Goal: Information Seeking & Learning: Compare options

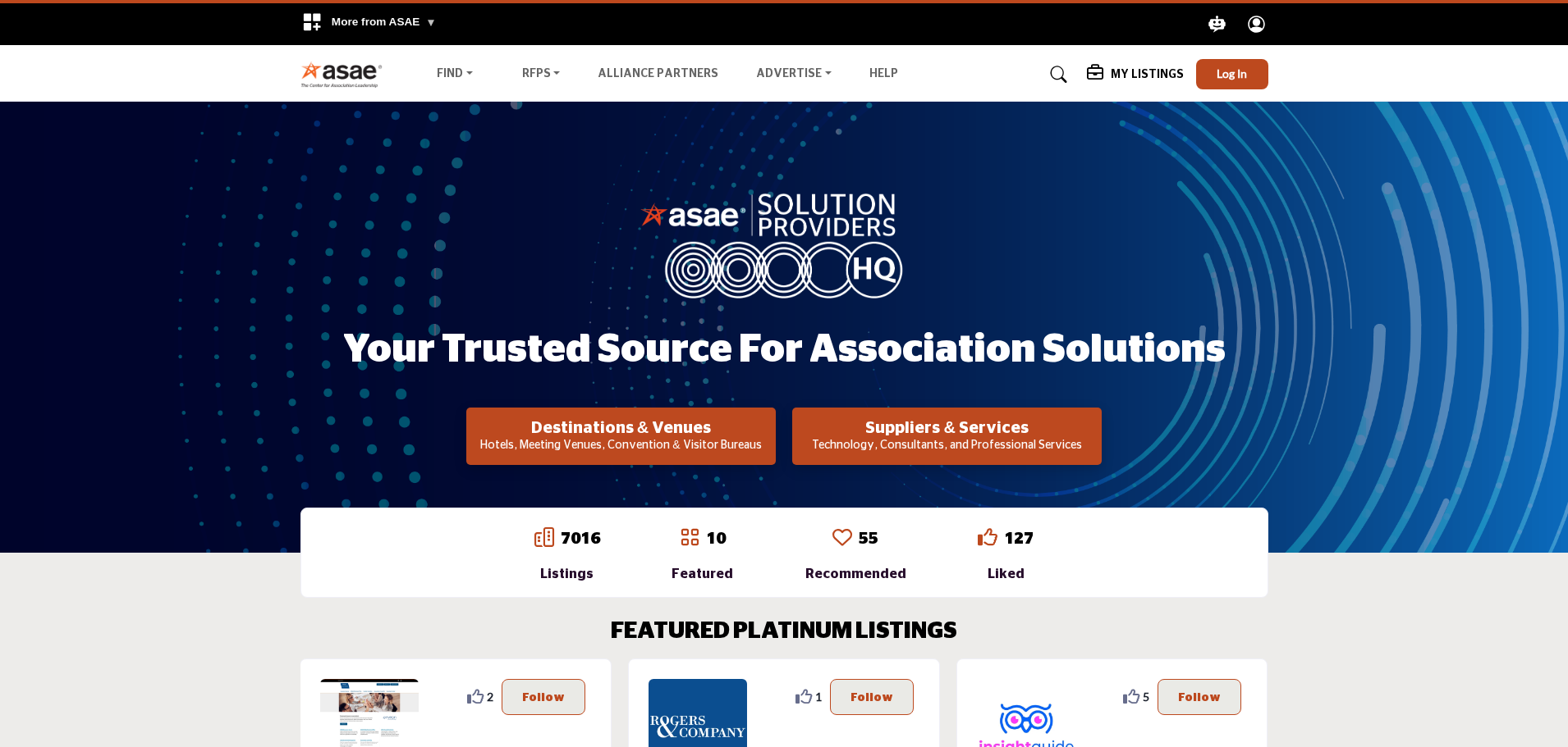
drag, startPoint x: 898, startPoint y: 445, endPoint x: 867, endPoint y: 434, distance: 32.9
click at [867, 434] on h2 "Suppliers & Services" at bounding box center [946, 429] width 299 height 19
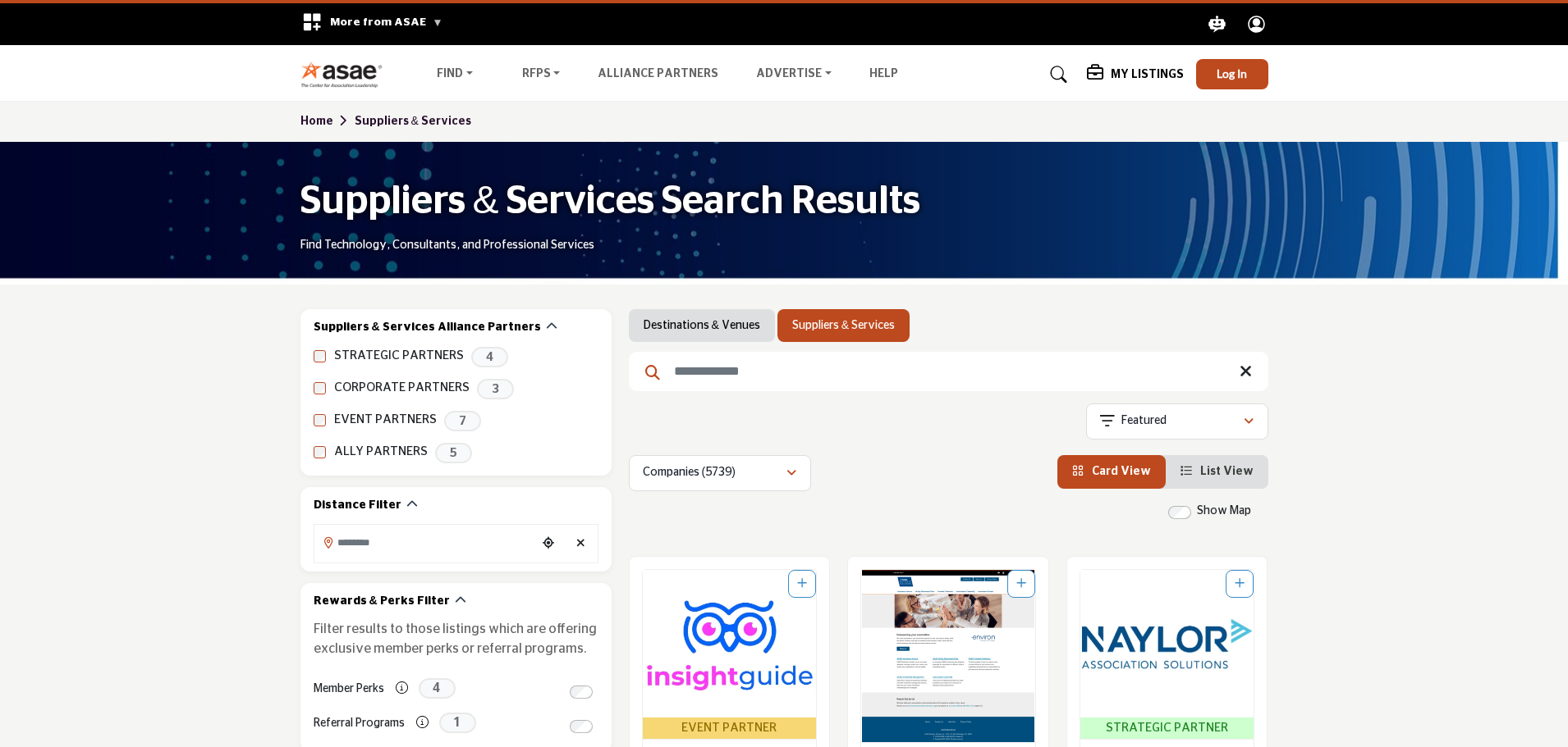
scroll to position [301, 0]
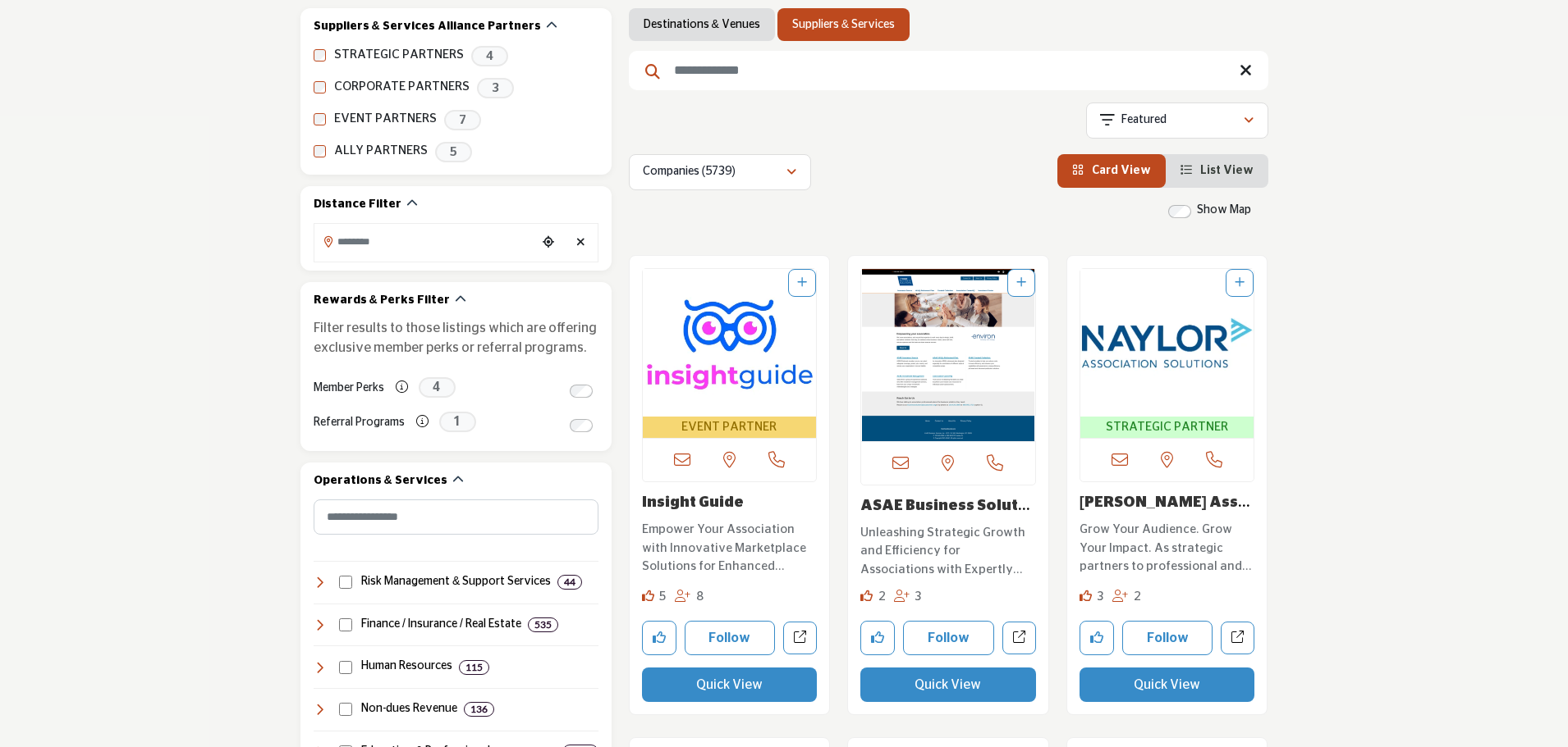
click at [762, 75] on input "Search Keyword" at bounding box center [948, 70] width 639 height 39
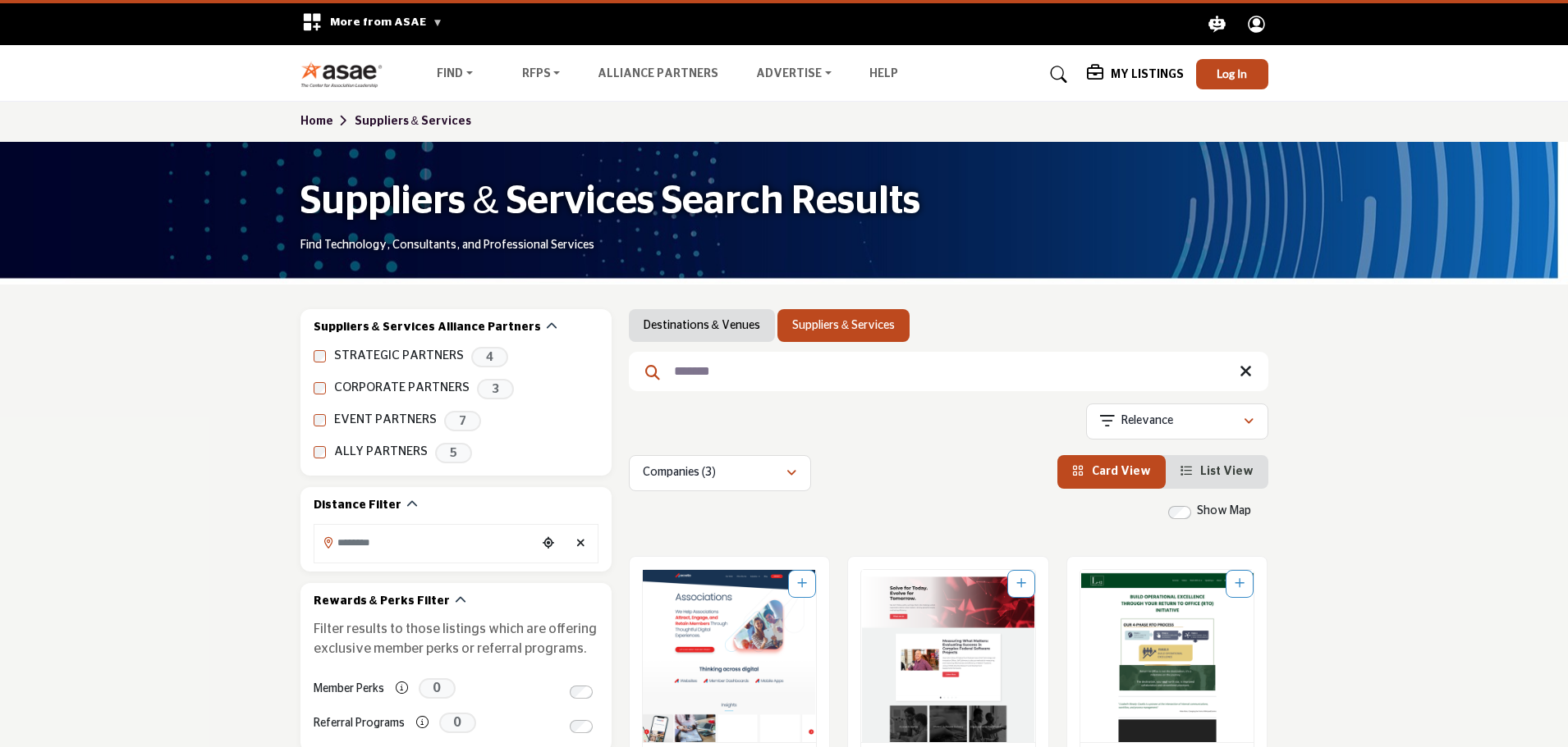
scroll to position [301, 0]
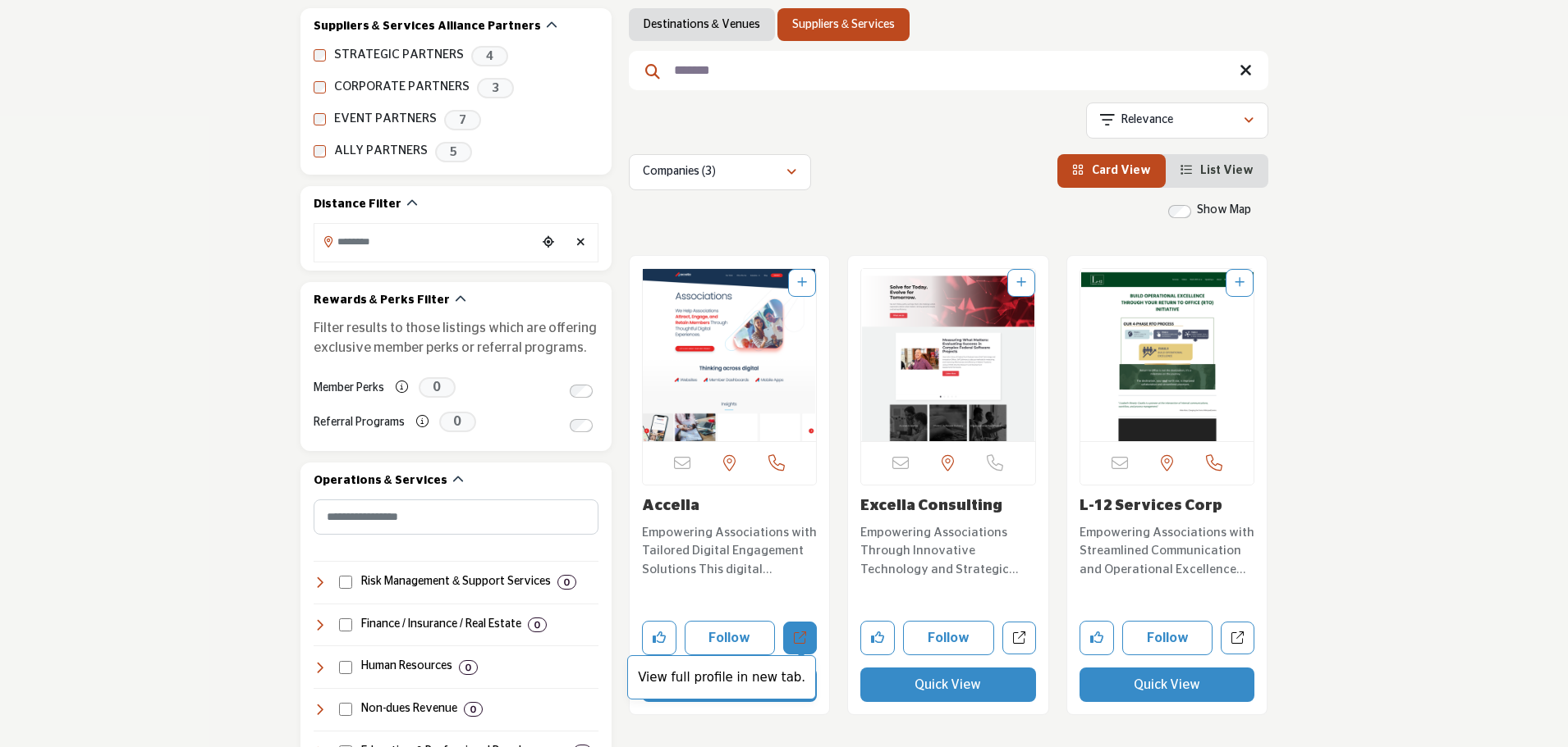
type input "*******"
click at [799, 637] on icon "Open accella in new tab" at bounding box center [800, 638] width 13 height 13
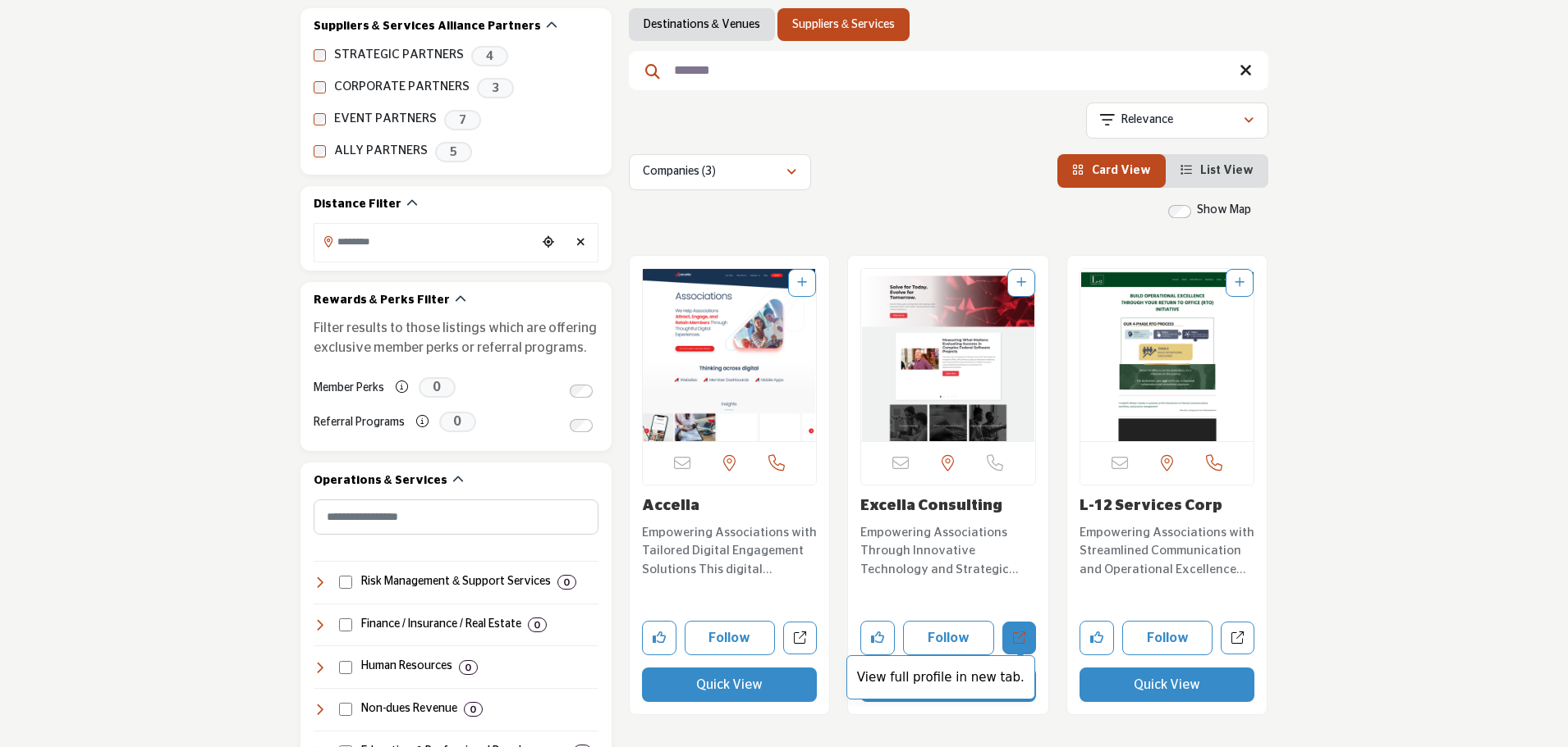
click at [1013, 638] on icon "Open excella-consulting in new tab" at bounding box center [1018, 638] width 13 height 13
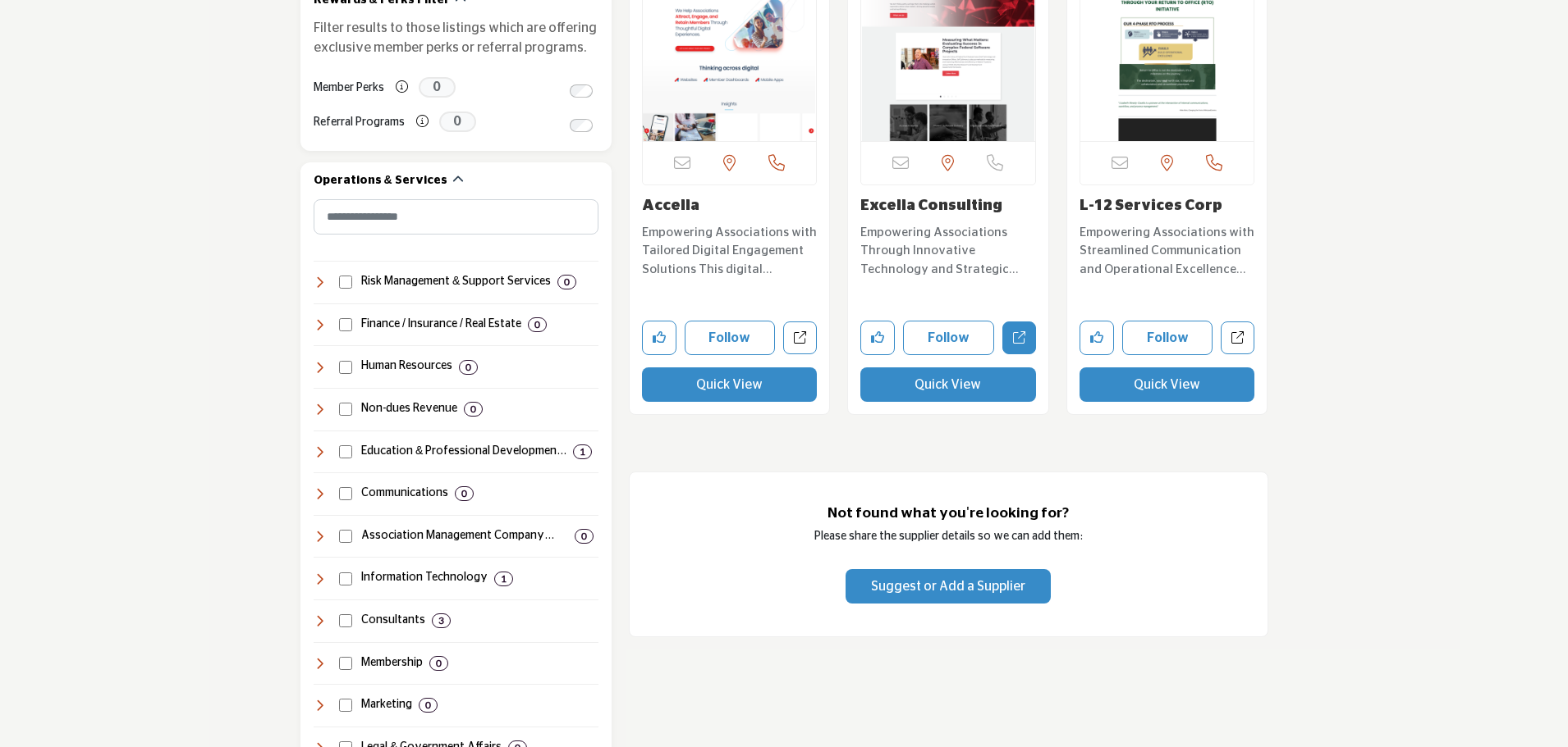
scroll to position [0, 0]
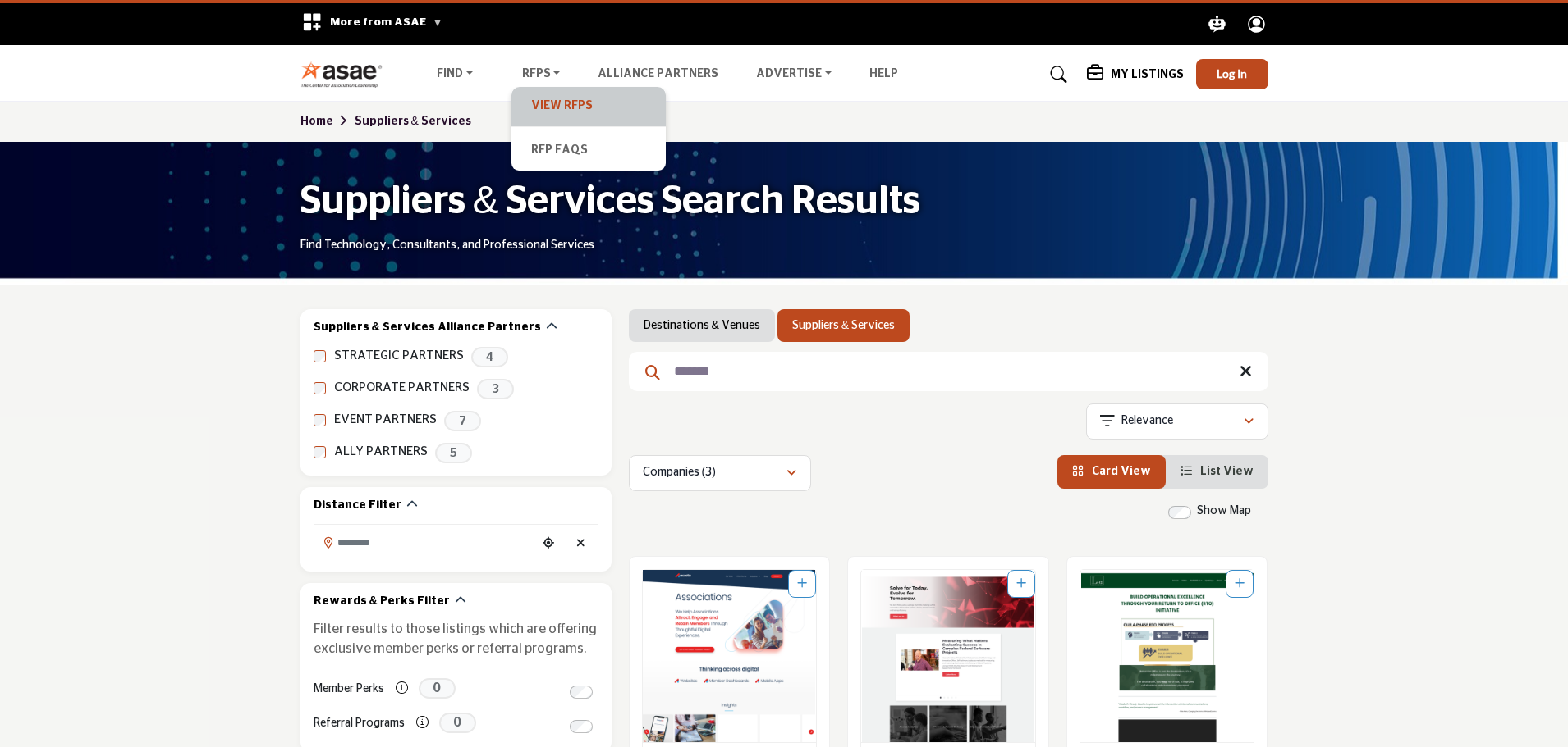
click at [543, 101] on link "View RFPs" at bounding box center [589, 107] width 138 height 23
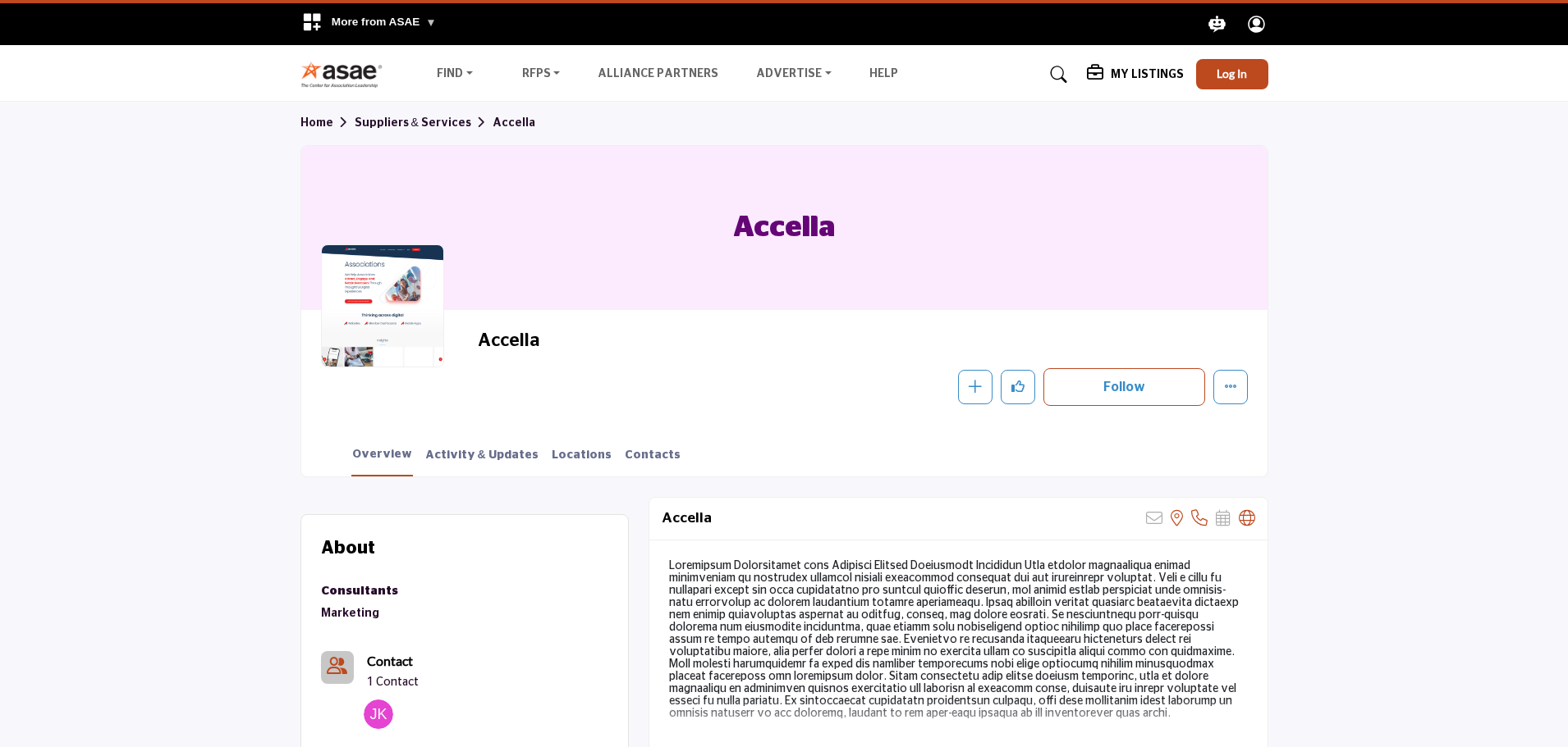
scroll to position [301, 0]
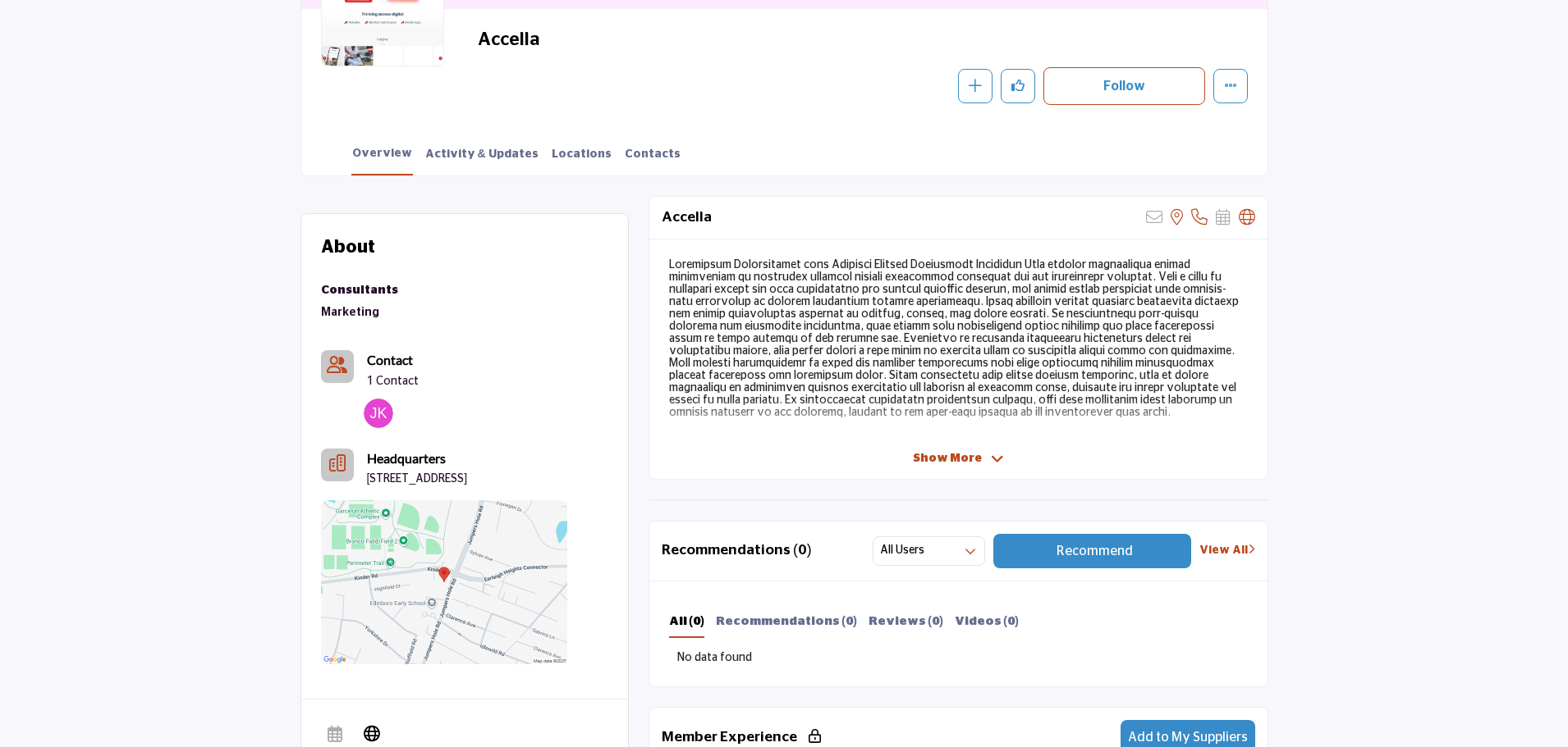
click at [934, 462] on span "Show More" at bounding box center [947, 459] width 69 height 18
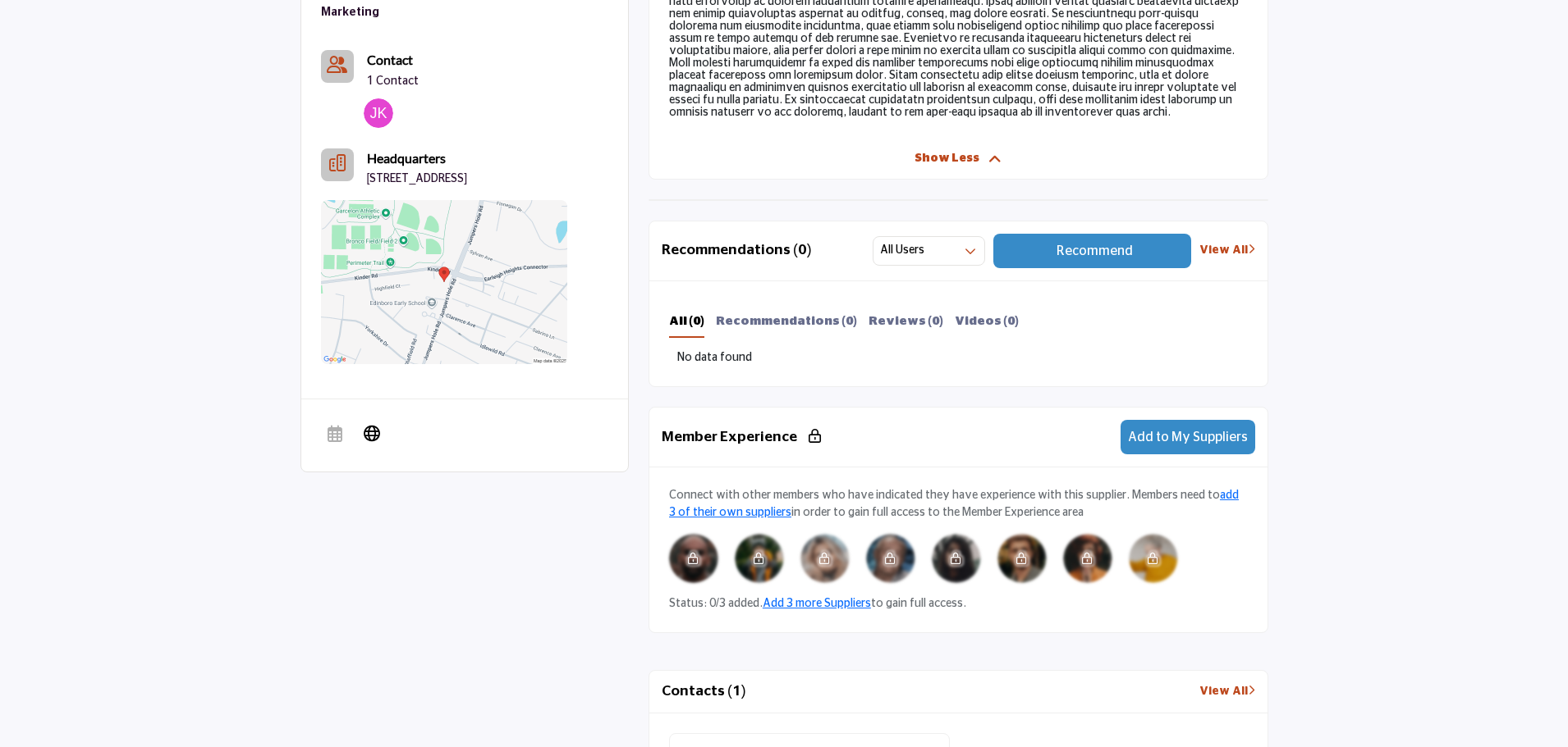
scroll to position [1204, 0]
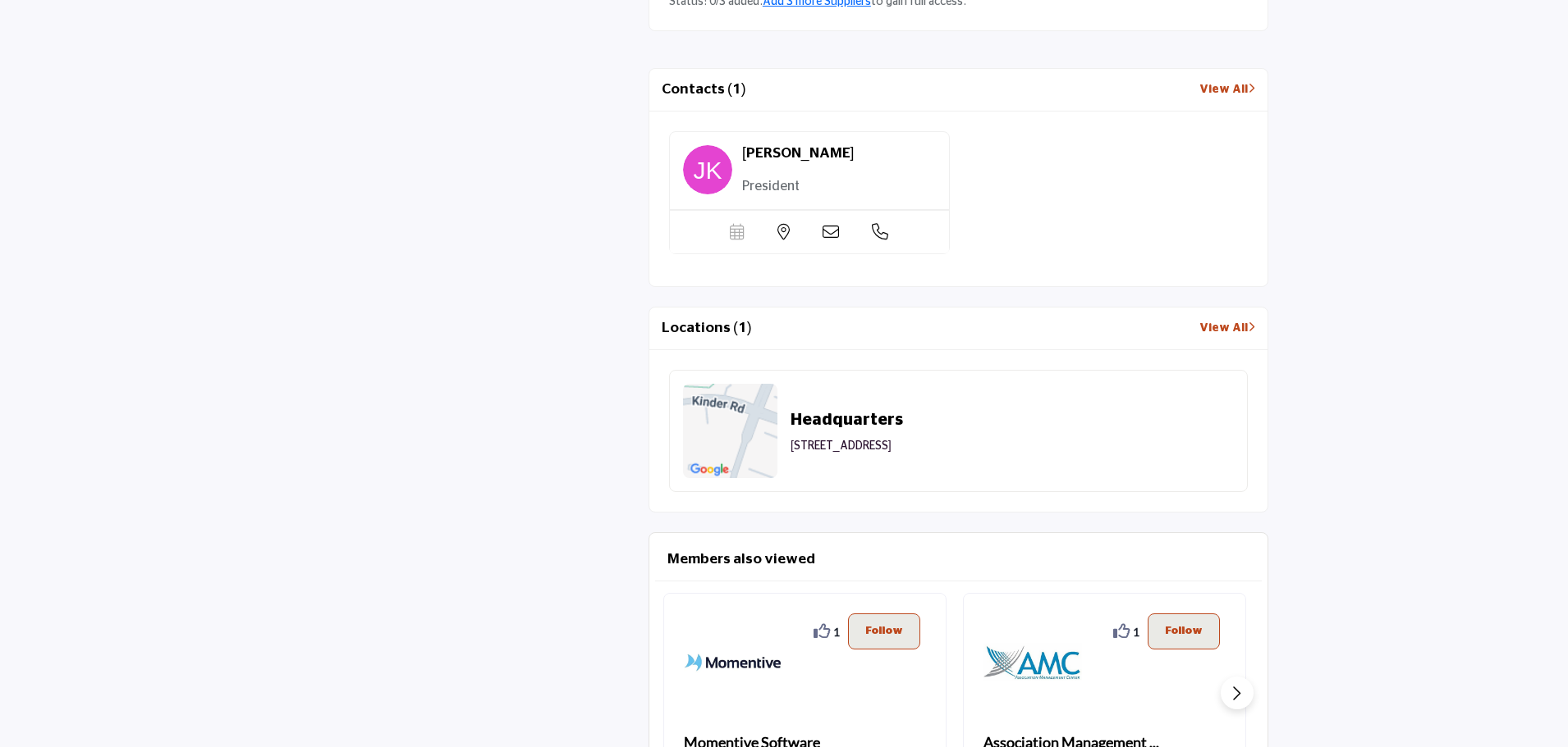
click at [519, 356] on div "About Suppliers & Services Consultants Marketing" at bounding box center [784, 72] width 968 height 1556
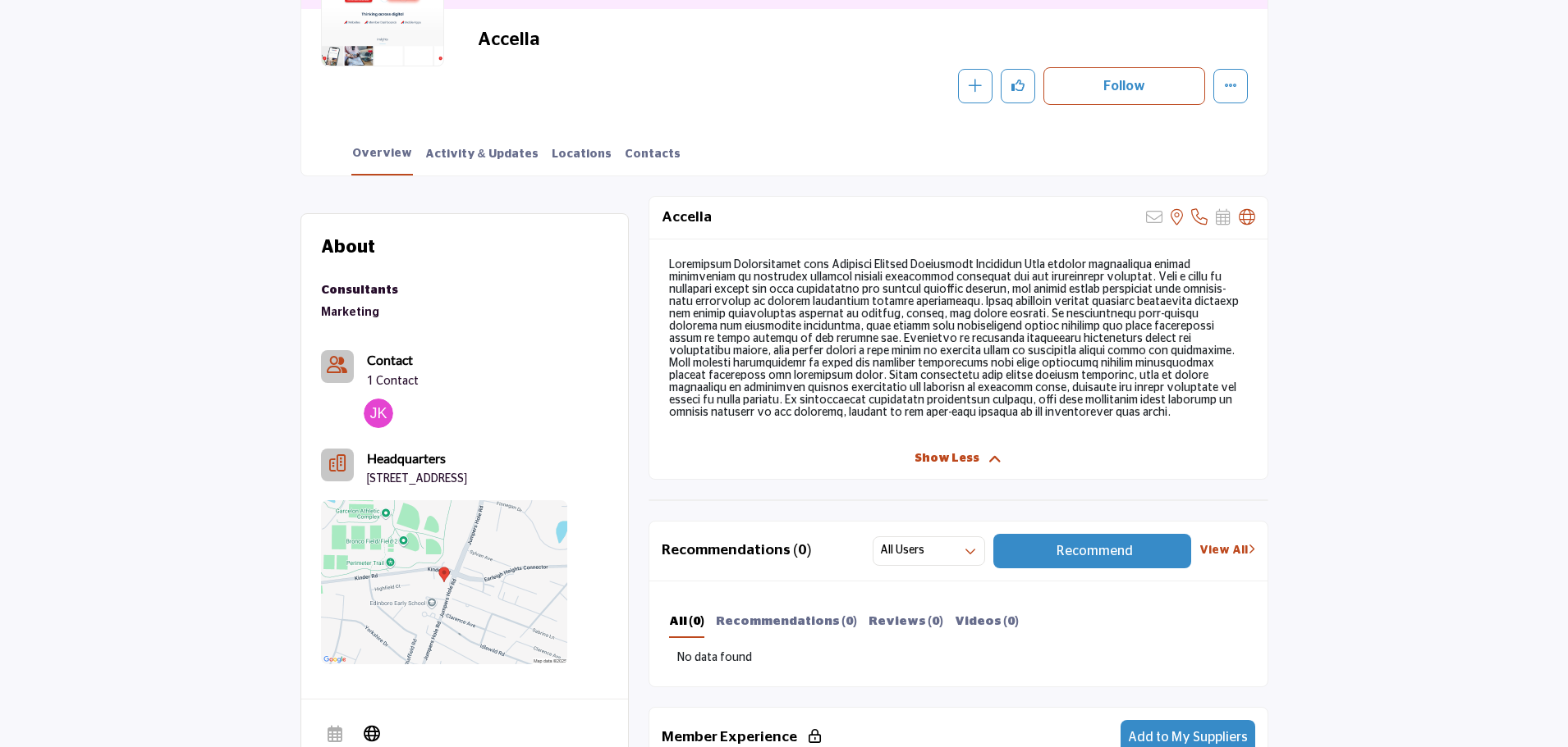
scroll to position [0, 0]
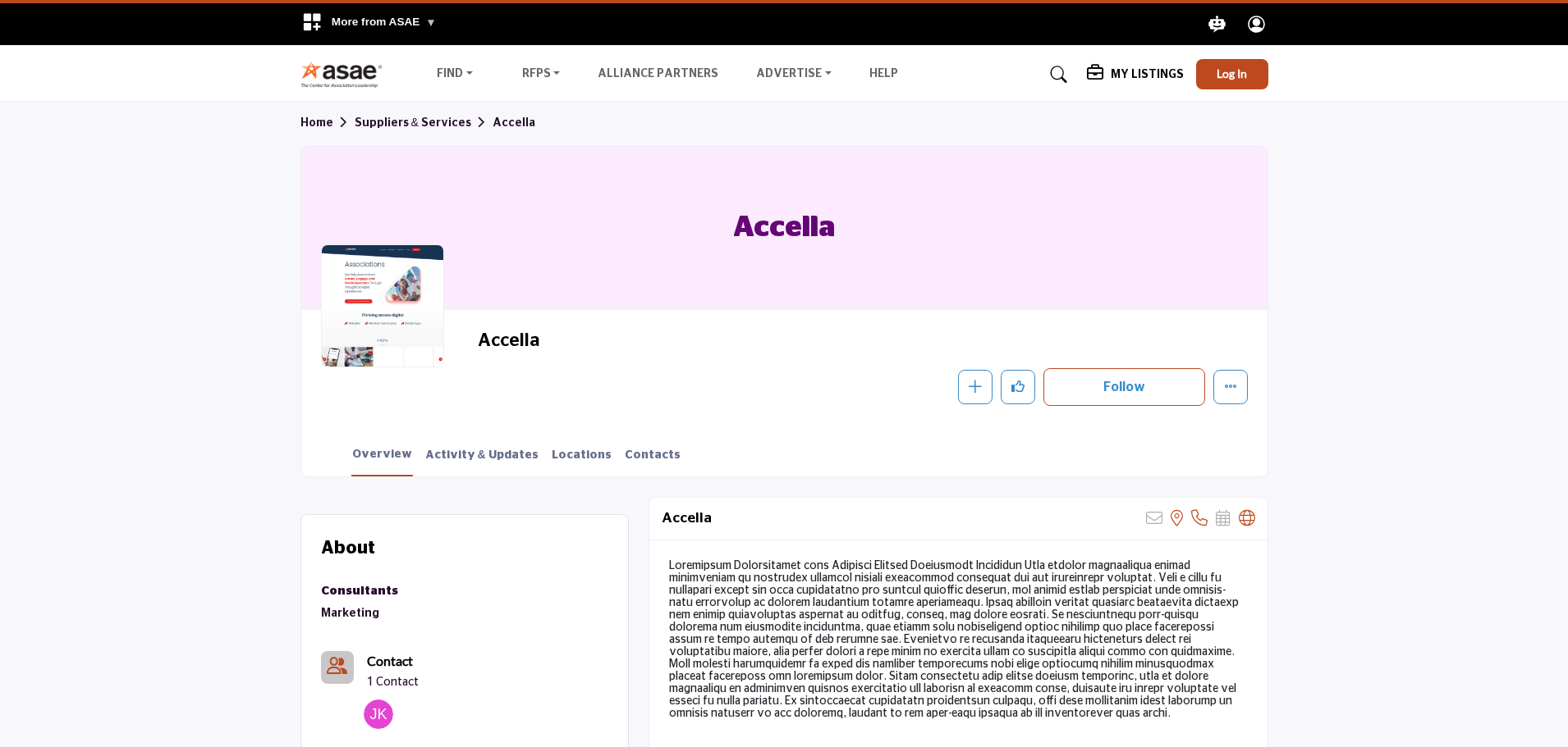
click at [373, 320] on div at bounding box center [382, 306] width 123 height 123
click at [464, 455] on link "Activity & Updates" at bounding box center [481, 461] width 115 height 28
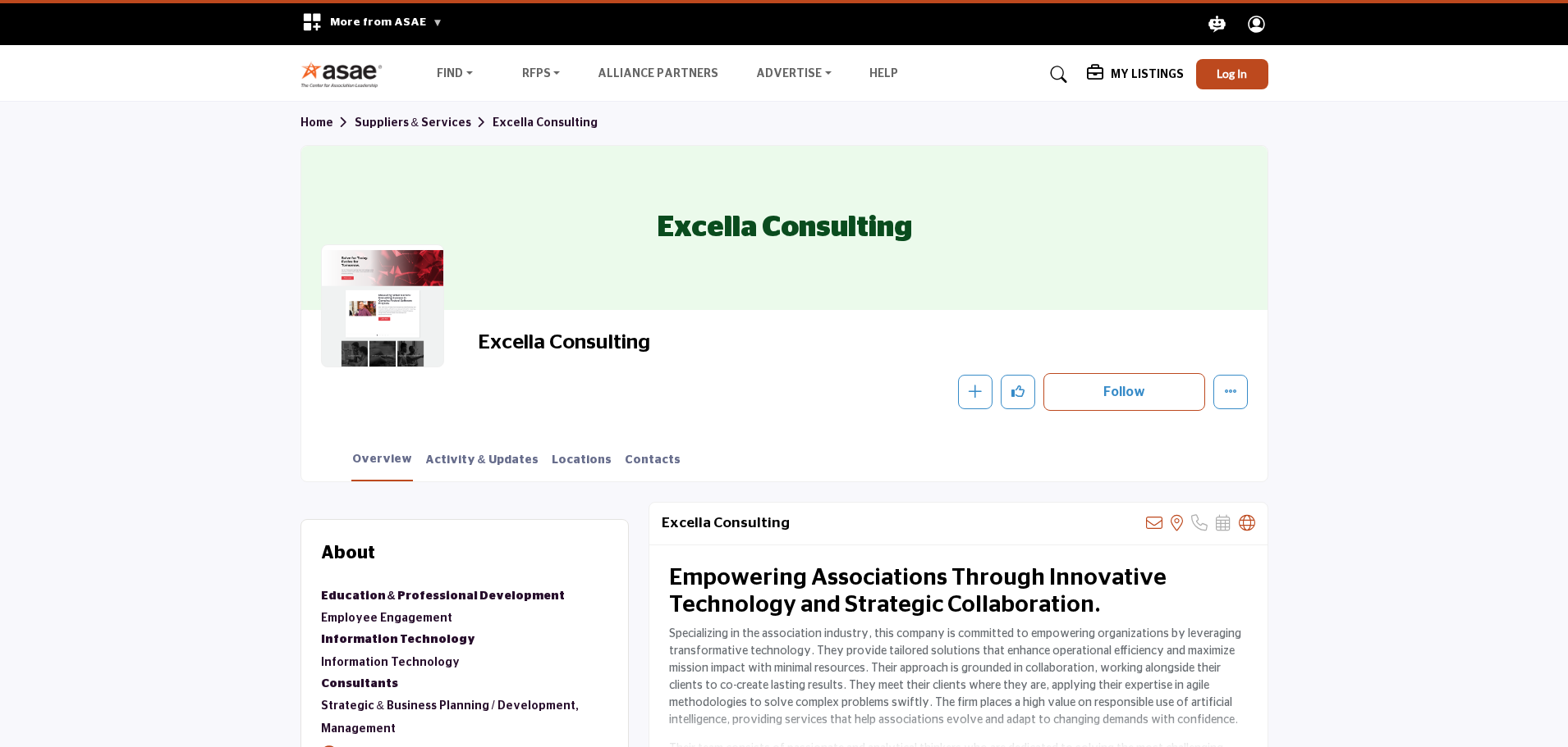
scroll to position [301, 0]
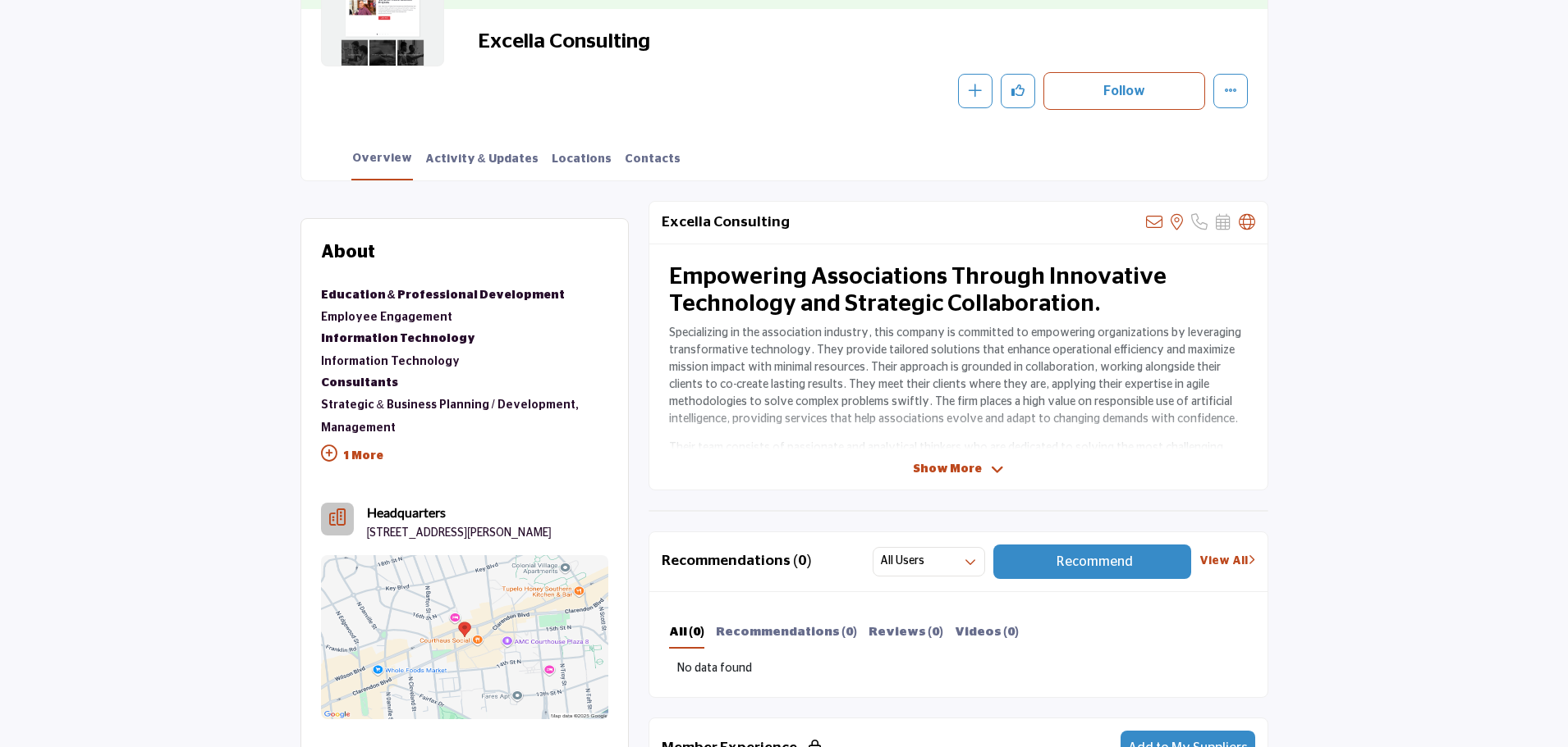
click at [925, 473] on span "Show More" at bounding box center [947, 469] width 69 height 18
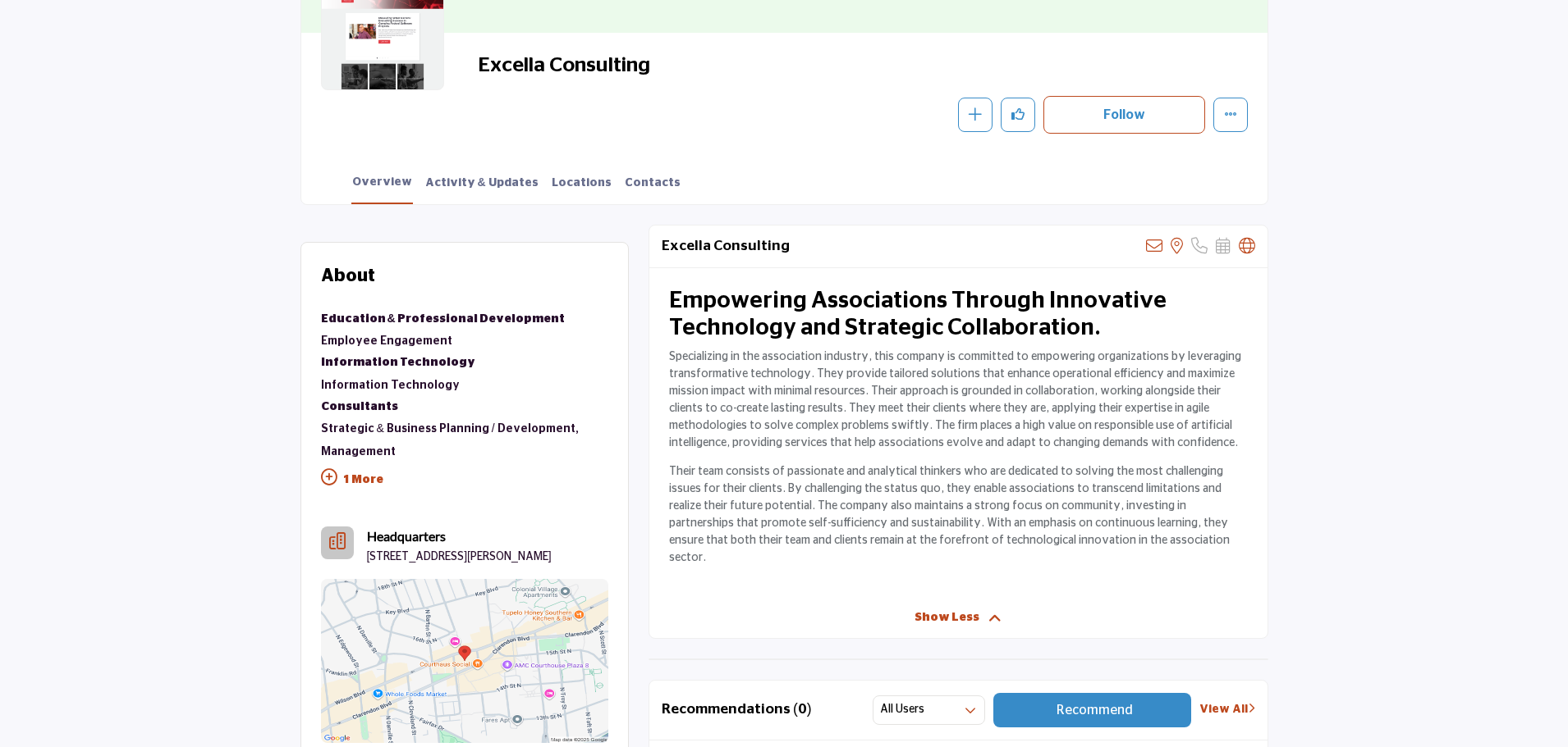
scroll to position [0, 0]
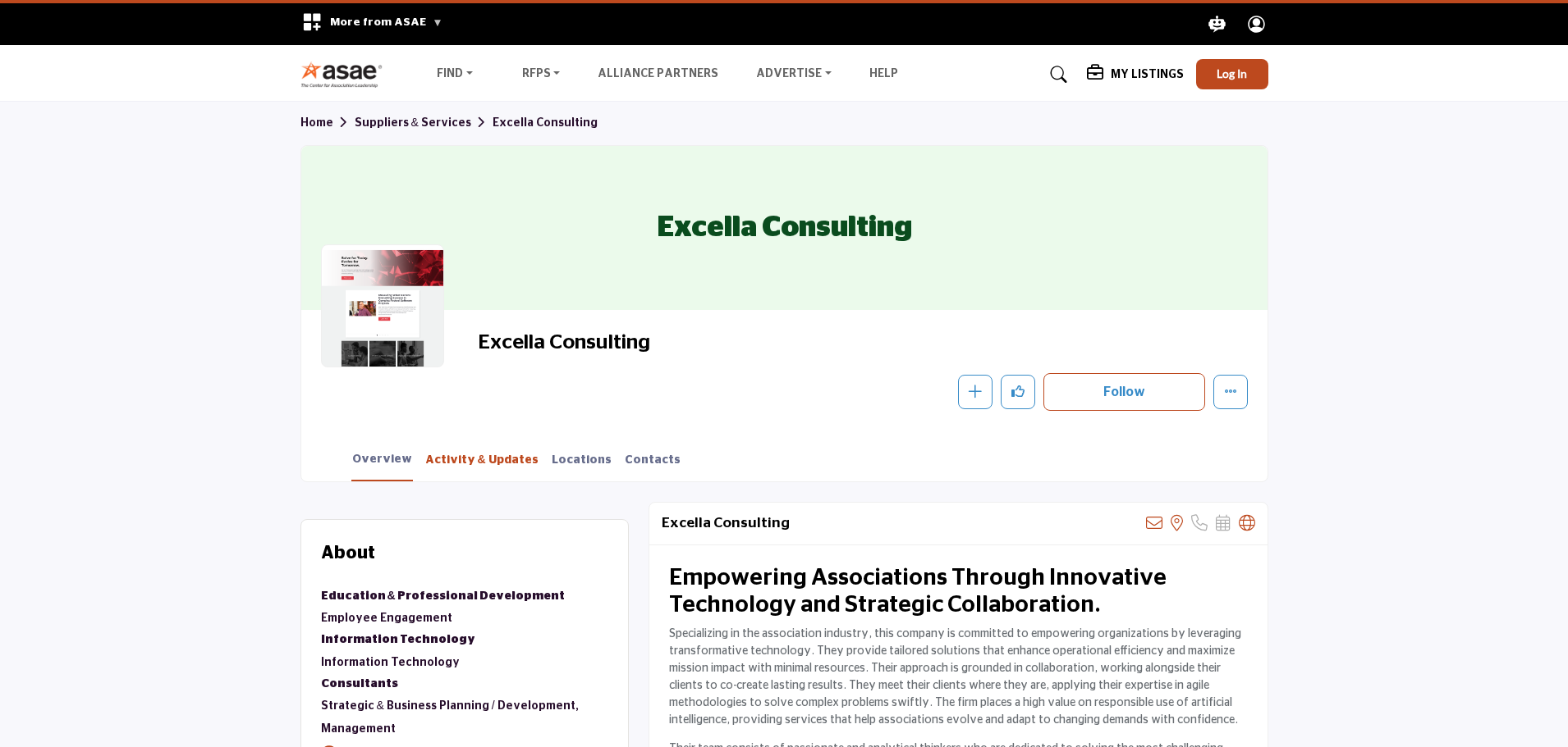
click at [456, 461] on link "Activity & Updates" at bounding box center [481, 466] width 115 height 28
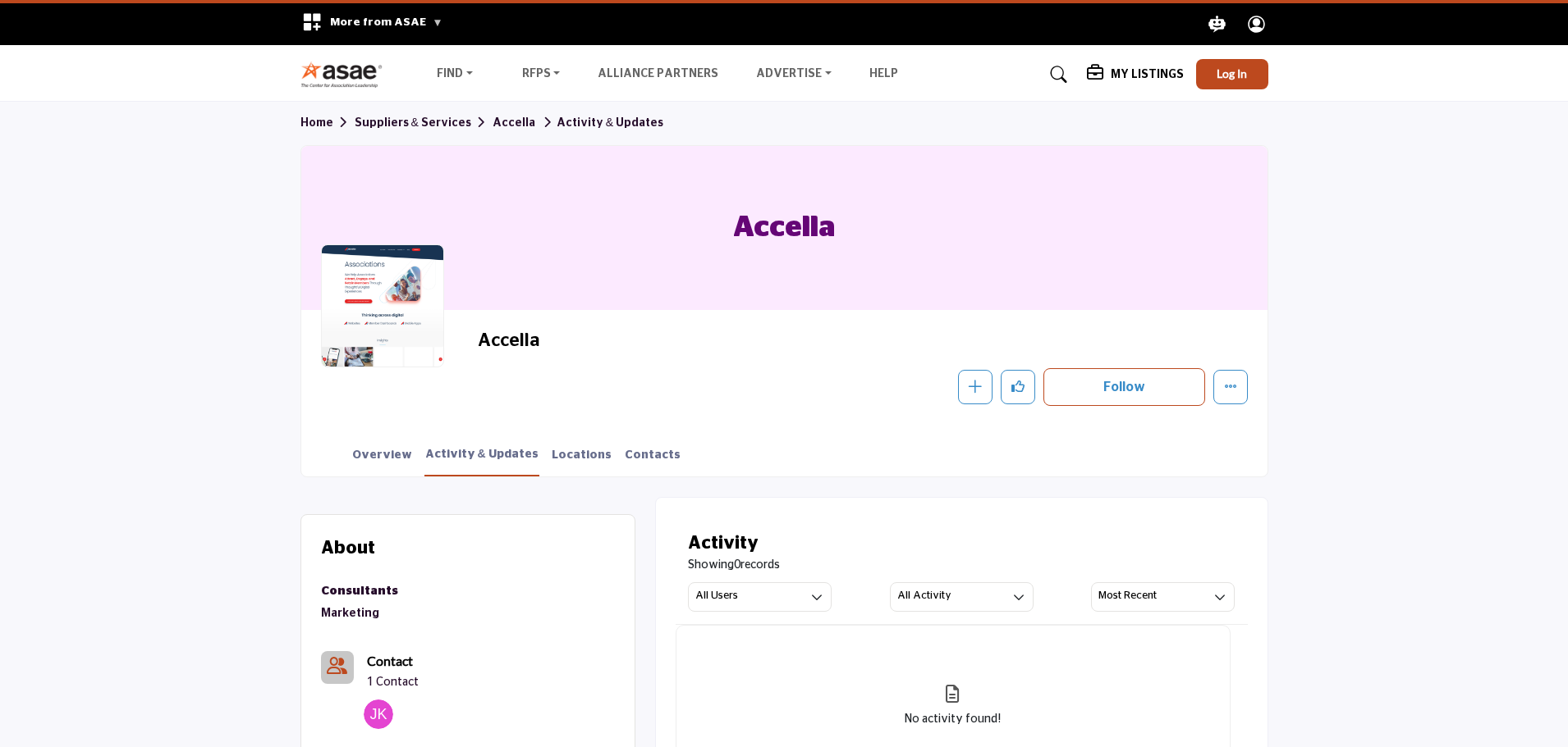
click at [194, 392] on section "Home Suppliers & Services Accella Activity & Updates Accella Accella Follow Fol…" at bounding box center [784, 288] width 1568 height 375
